Goal: Information Seeking & Learning: Learn about a topic

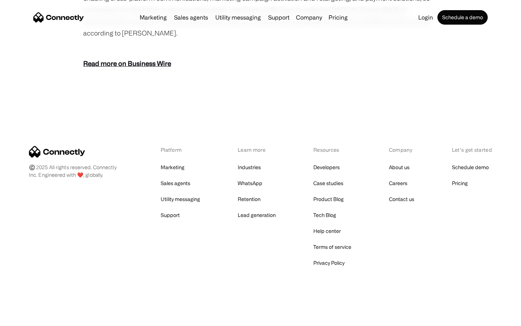
scroll to position [897, 0]
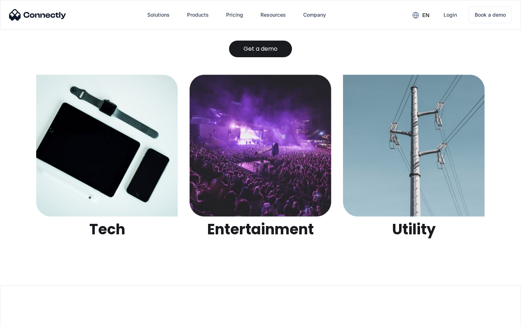
scroll to position [2282, 0]
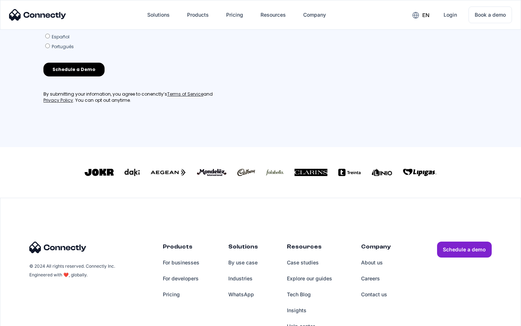
scroll to position [311, 0]
